Goal: Information Seeking & Learning: Understand process/instructions

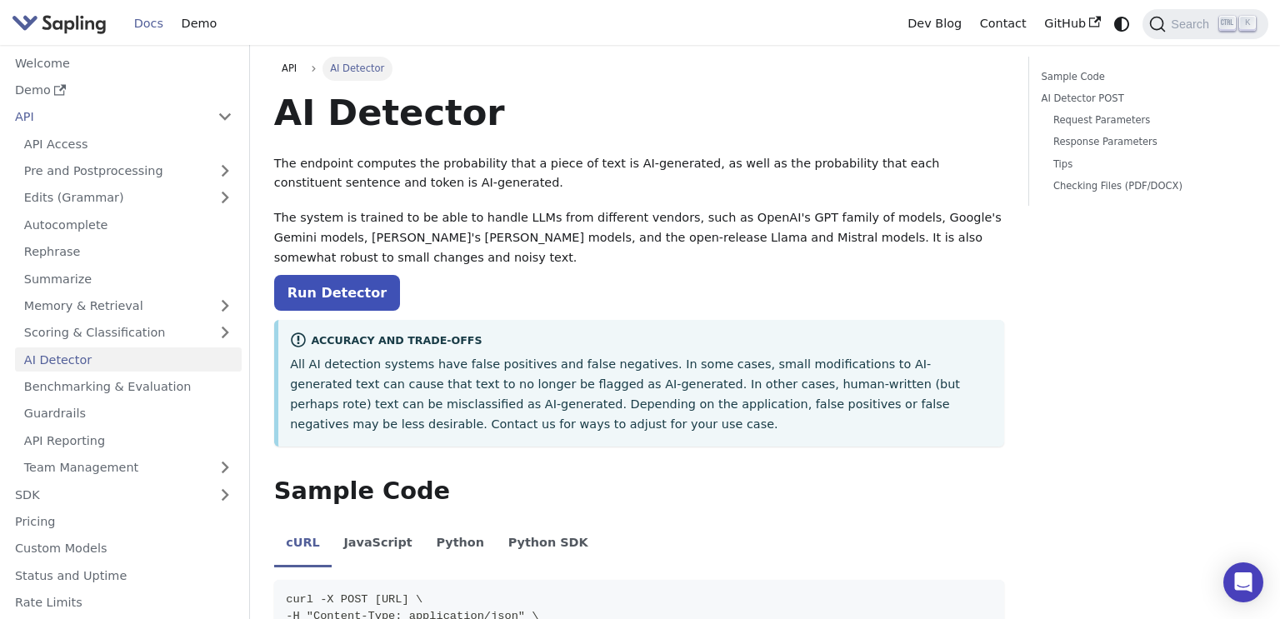
click at [549, 237] on p "The system is trained to be able to handle LLMs from different vendors, such as…" at bounding box center [639, 237] width 731 height 59
click at [516, 355] on p "All AI detection systems have false positives and false negatives. In some case…" at bounding box center [641, 394] width 702 height 79
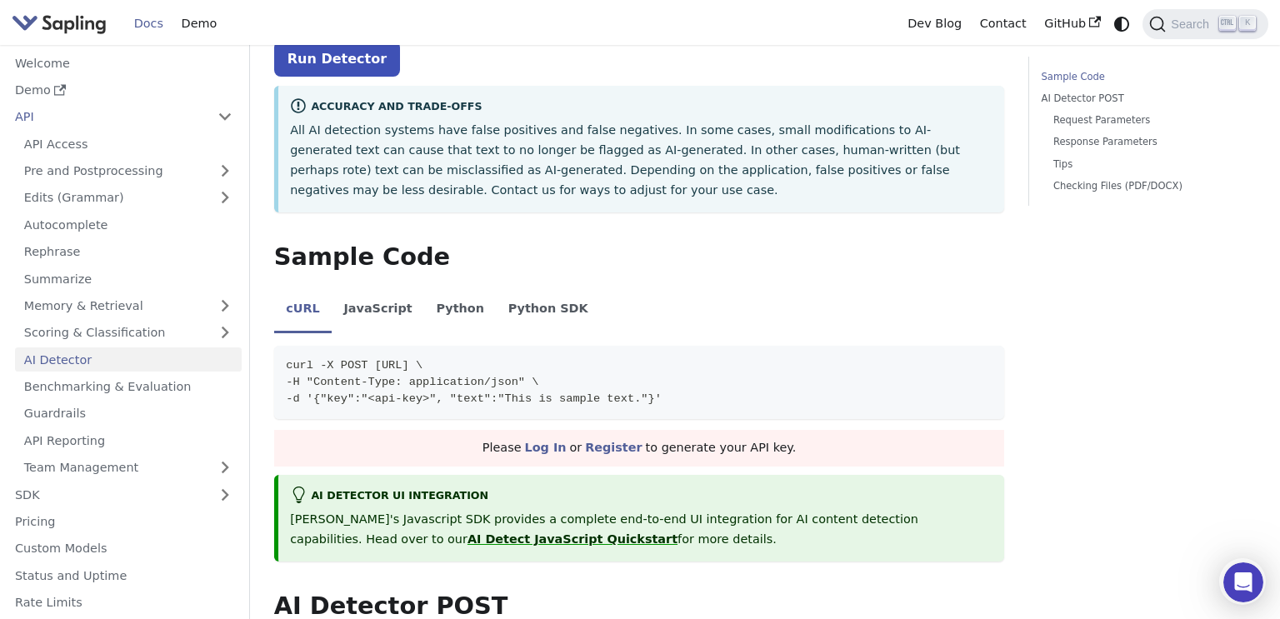
scroll to position [233, 0]
click at [422, 360] on span "curl -X POST [URL] \" at bounding box center [354, 366] width 137 height 12
click at [657, 307] on ul "cURL JavaScript Python Python SDK" at bounding box center [639, 311] width 731 height 47
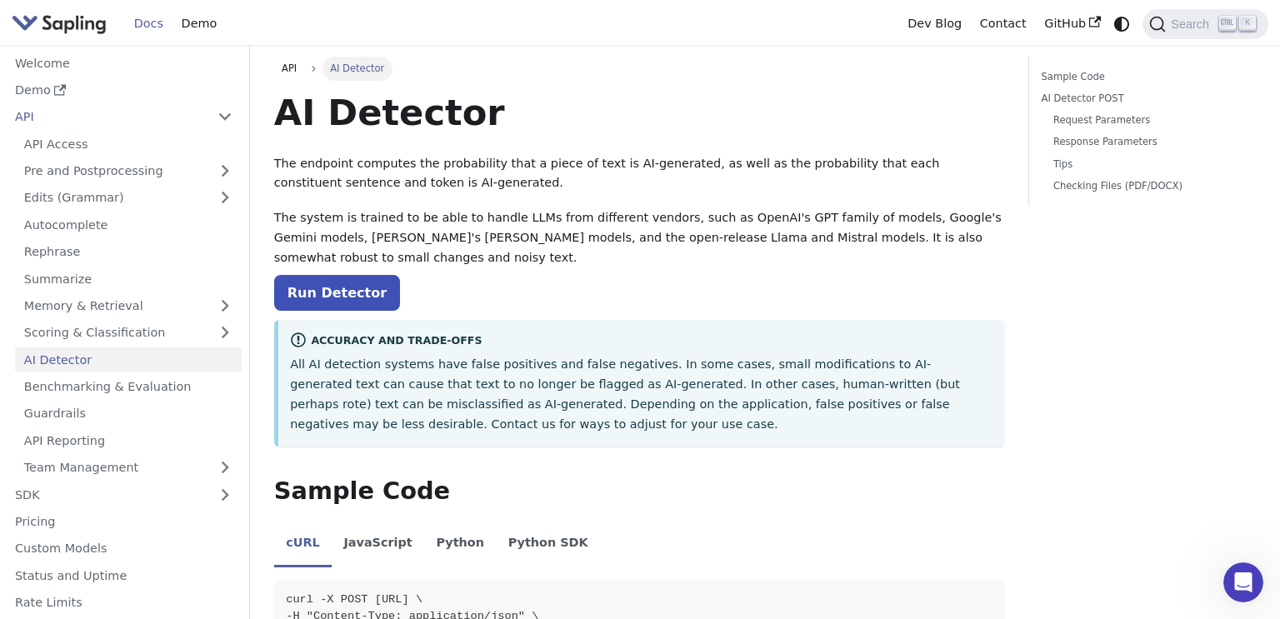
click at [649, 247] on p "The system is trained to be able to handle LLMs from different vendors, such as…" at bounding box center [639, 237] width 731 height 59
click at [605, 365] on p "All AI detection systems have false positives and false negatives. In some case…" at bounding box center [641, 394] width 702 height 79
click at [1245, 584] on icon "Open Intercom Messenger" at bounding box center [1240, 580] width 27 height 27
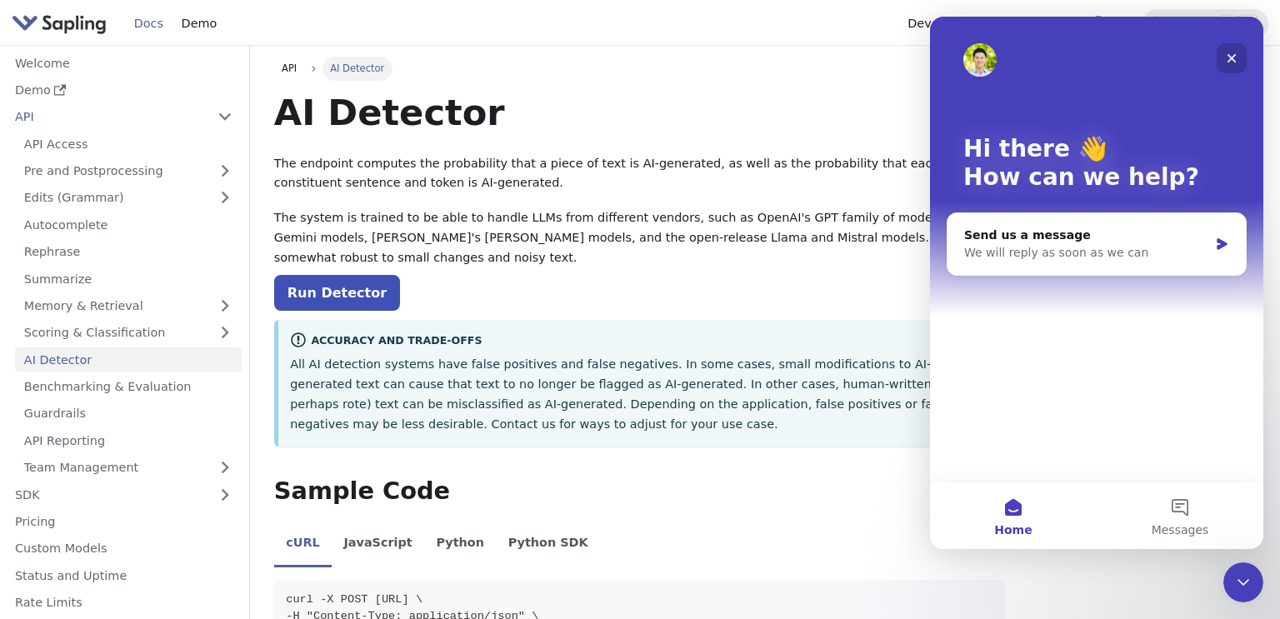
click at [1236, 56] on icon "Close" at bounding box center [1231, 58] width 13 height 13
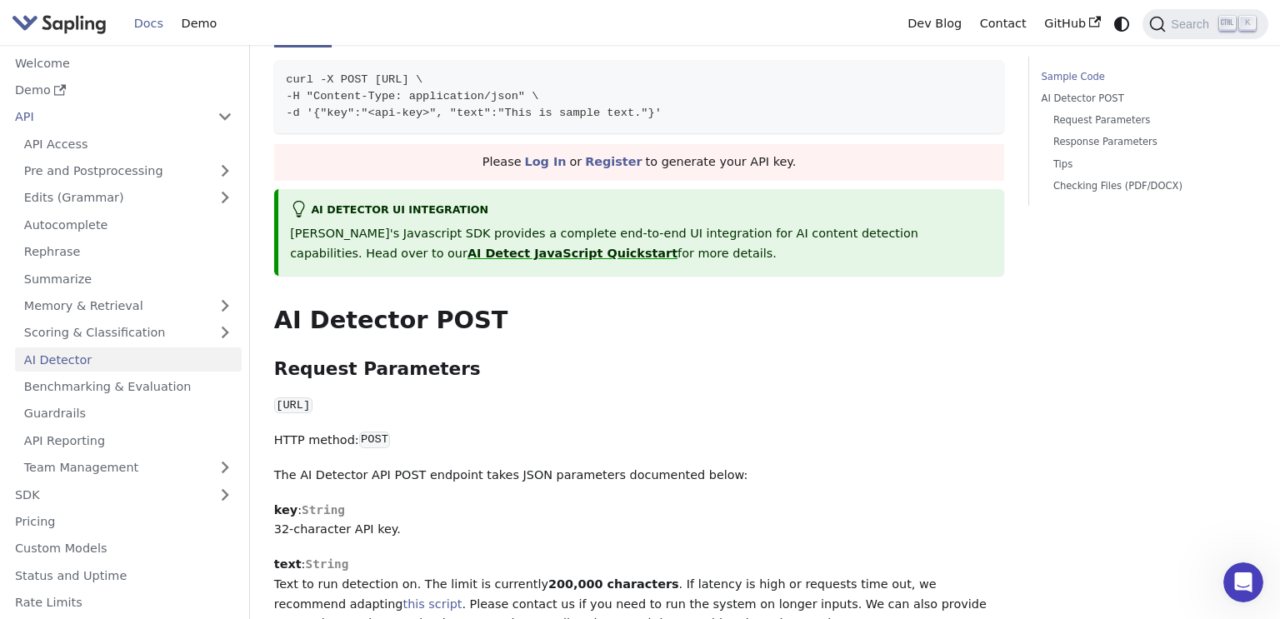
scroll to position [525, 0]
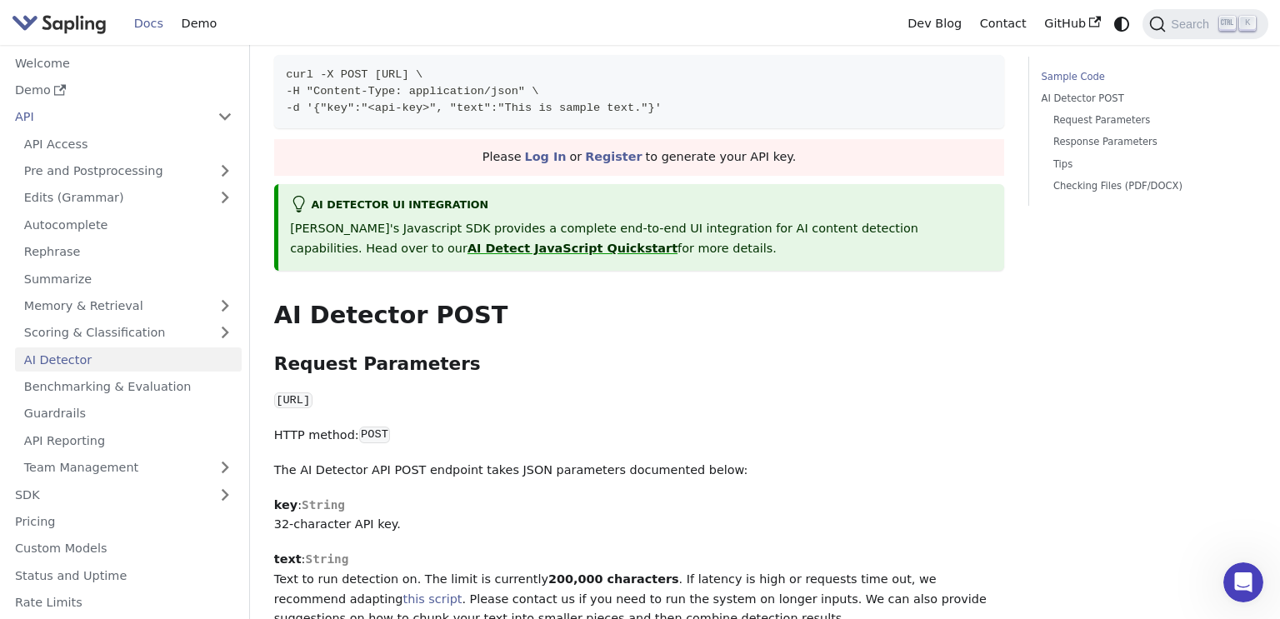
click at [955, 224] on p "[PERSON_NAME]'s Javascript SDK provides a complete end-to-end UI integration fo…" at bounding box center [641, 239] width 702 height 40
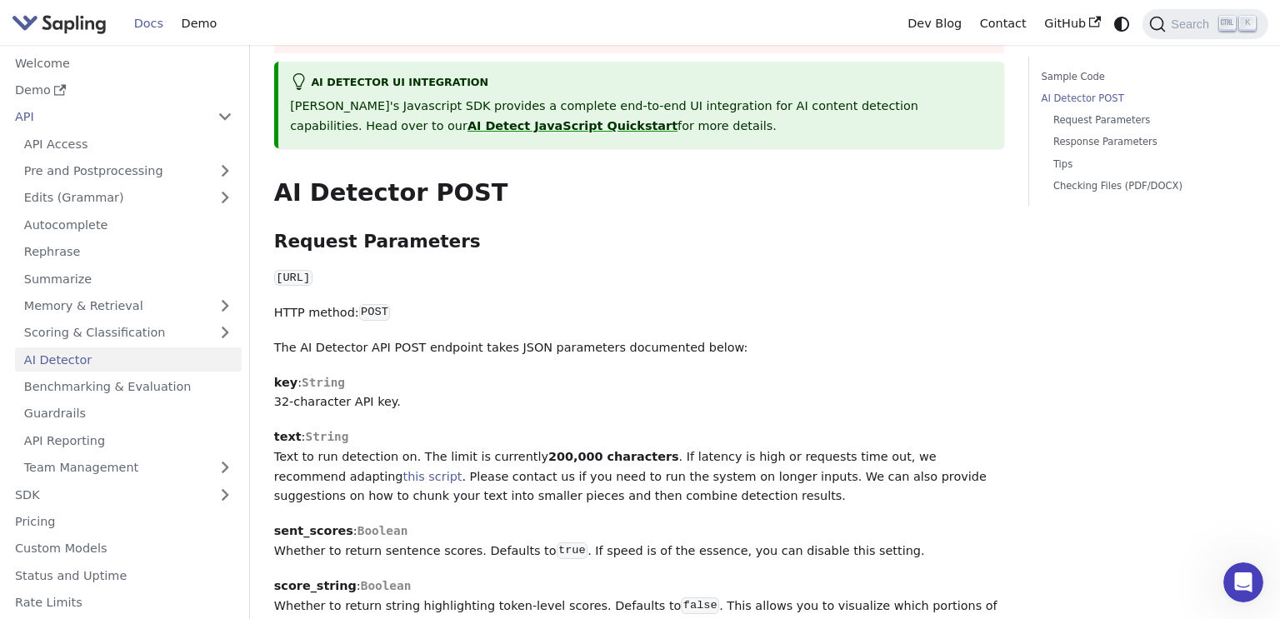
scroll to position [681, 0]
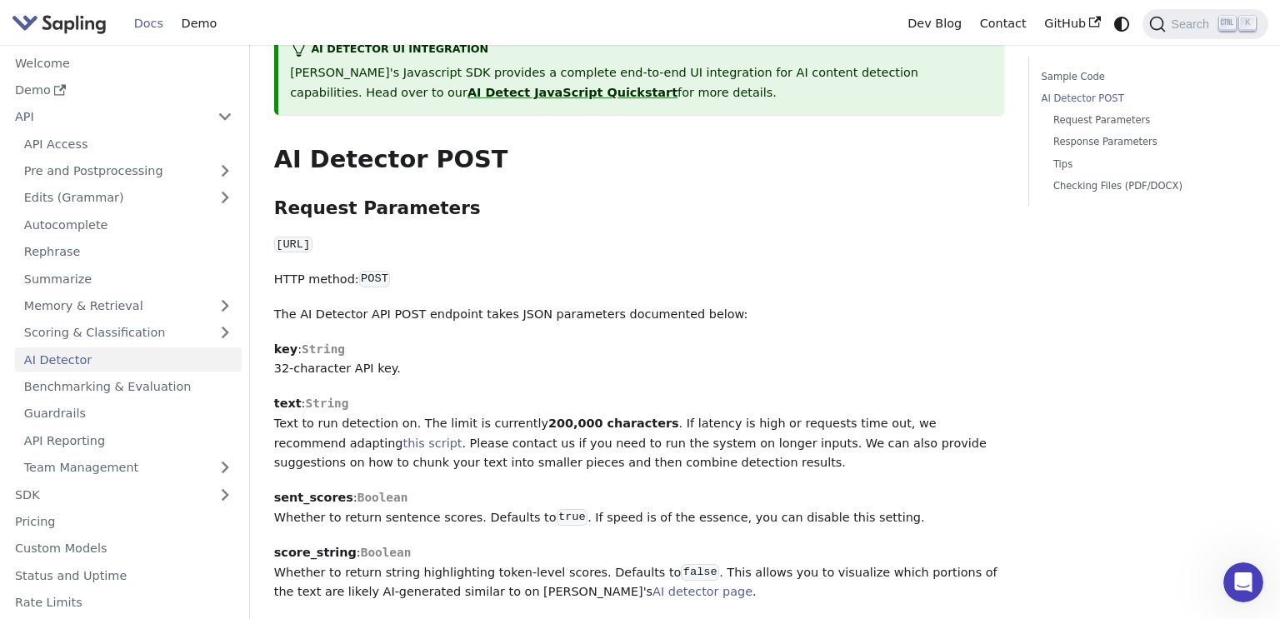
click at [786, 412] on p "text : String Text to run detection on. The limit is currently 200,000 characte…" at bounding box center [639, 433] width 731 height 79
click at [791, 400] on p "text : String Text to run detection on. The limit is currently 200,000 characte…" at bounding box center [639, 433] width 731 height 79
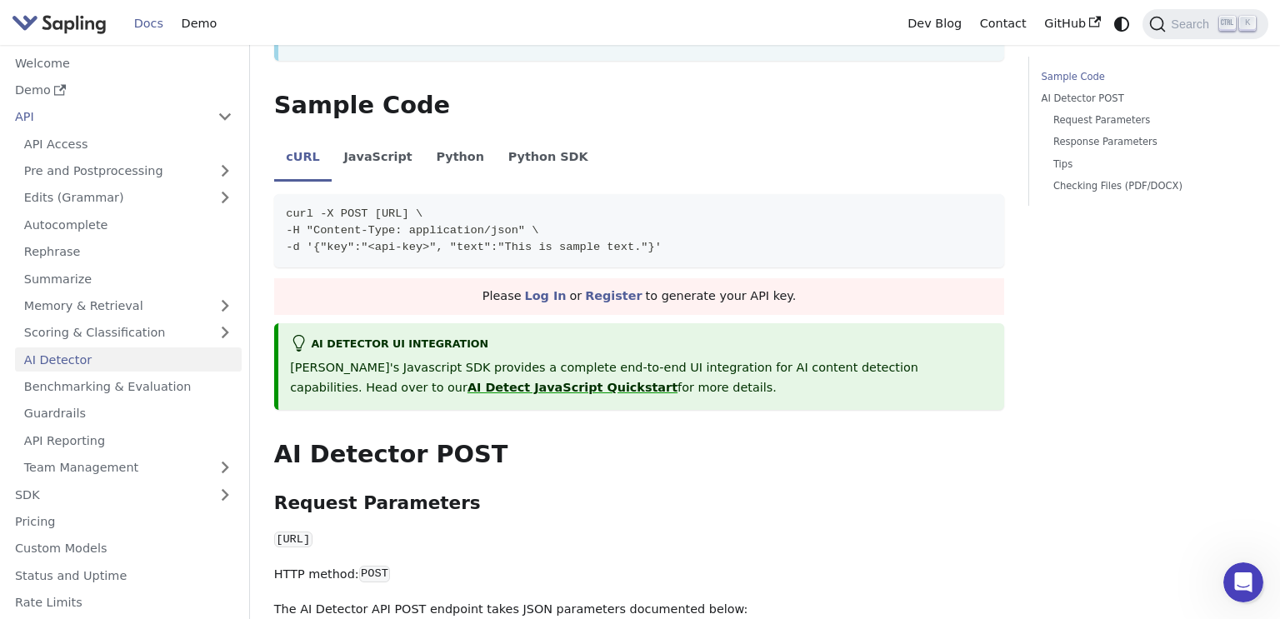
scroll to position [382, 0]
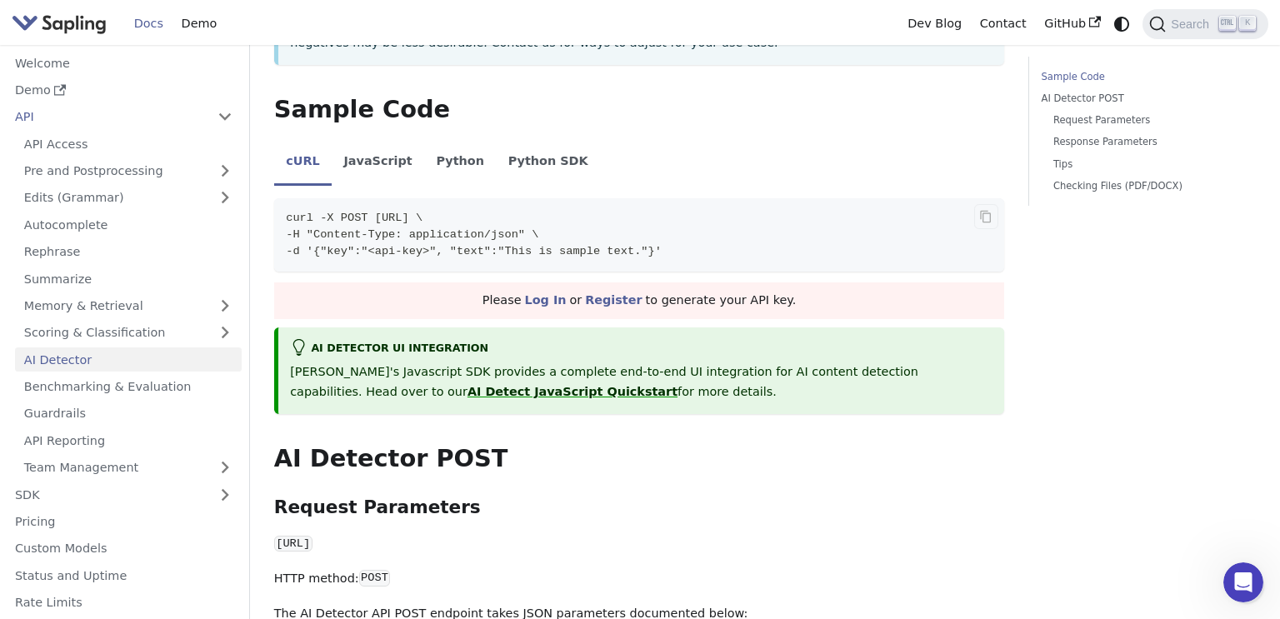
click at [817, 240] on code "curl -X POST [URL] \ -H "Content-Type: application/json" \ -d '{"key":"<api-key…" at bounding box center [639, 234] width 731 height 73
click at [756, 339] on div "AI Detector UI integration" at bounding box center [641, 349] width 702 height 20
click at [772, 282] on div "Please Log In or Register to generate your API key." at bounding box center [639, 300] width 731 height 37
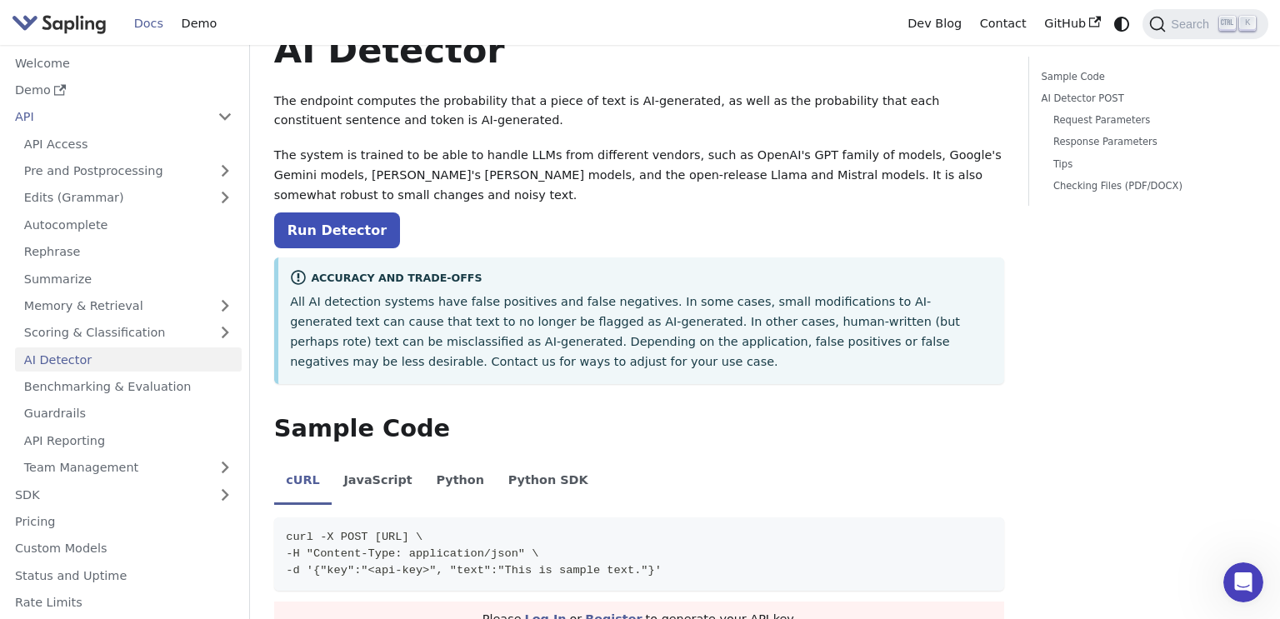
scroll to position [62, 0]
click at [322, 217] on link "Run Detector" at bounding box center [337, 231] width 126 height 36
